Goal: Navigation & Orientation: Find specific page/section

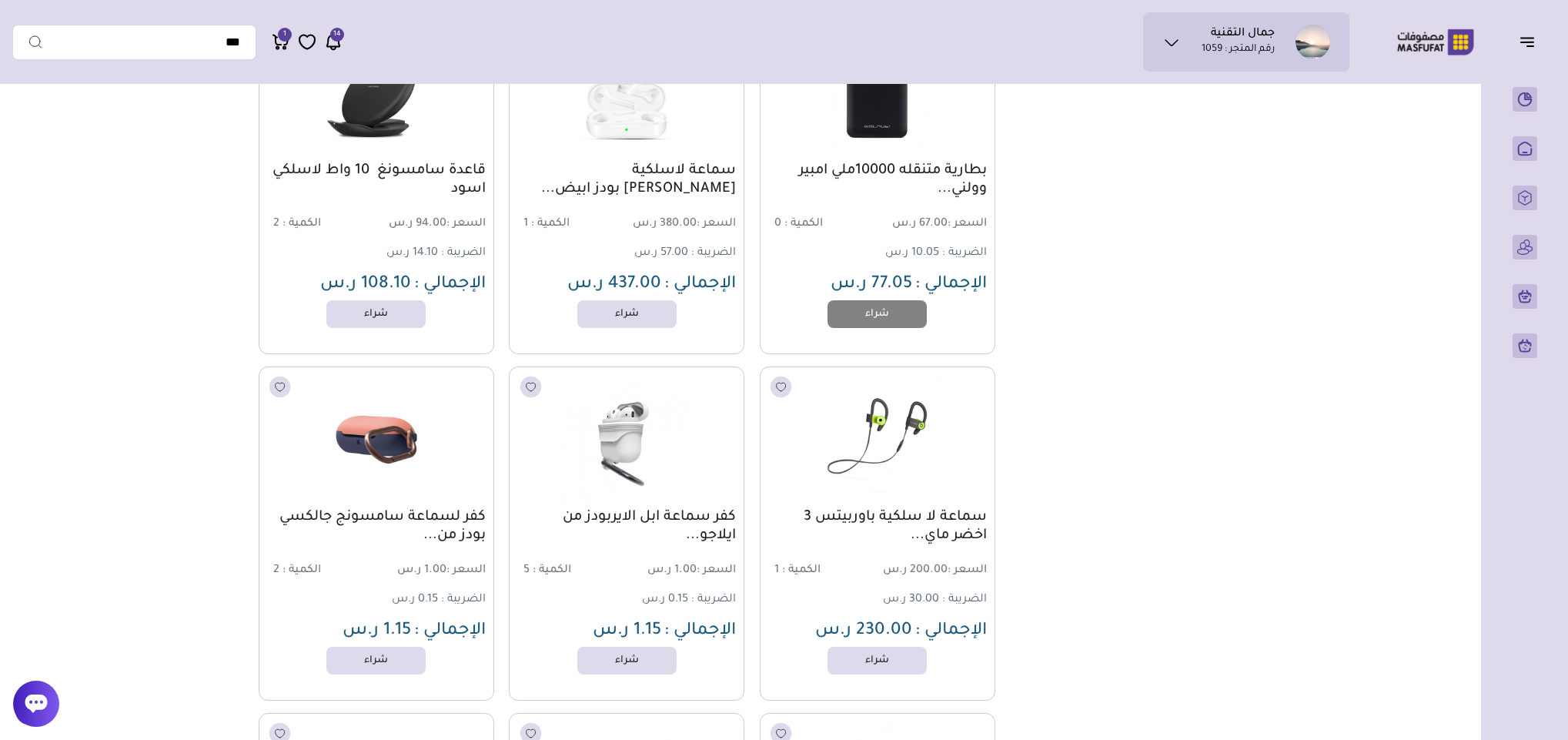
scroll to position [3981, 0]
